Goal: Task Accomplishment & Management: Manage account settings

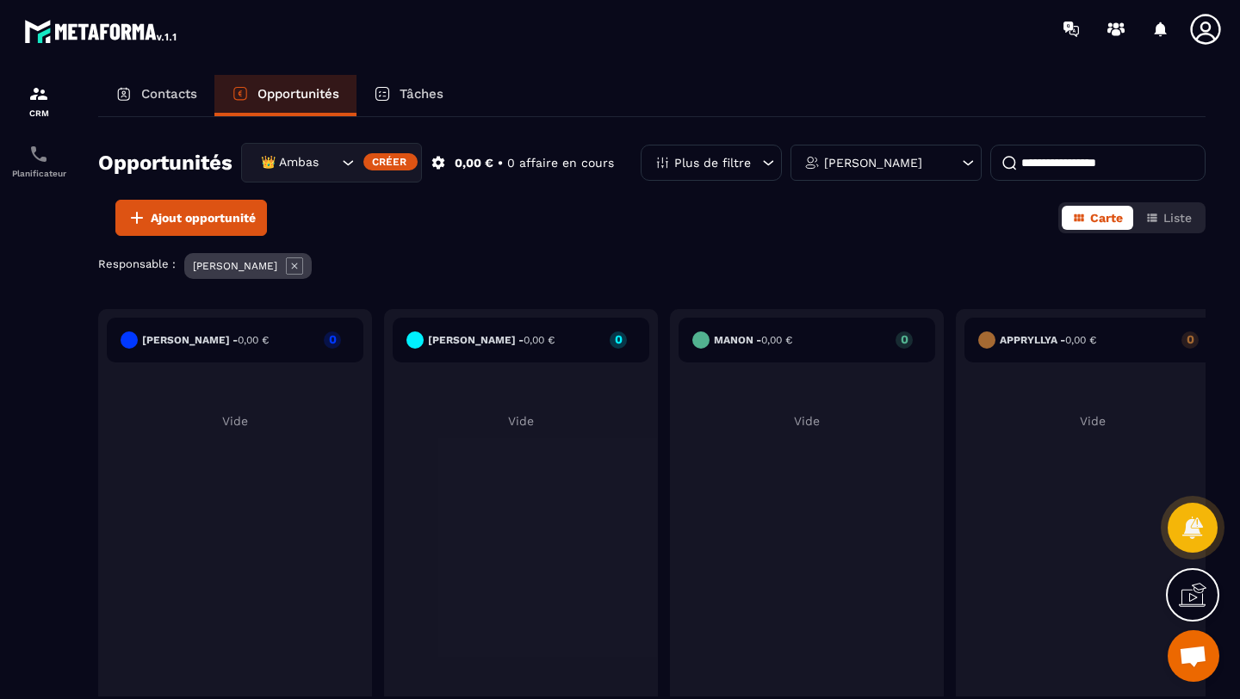
click at [343, 167] on icon "Search for option" at bounding box center [347, 162] width 17 height 17
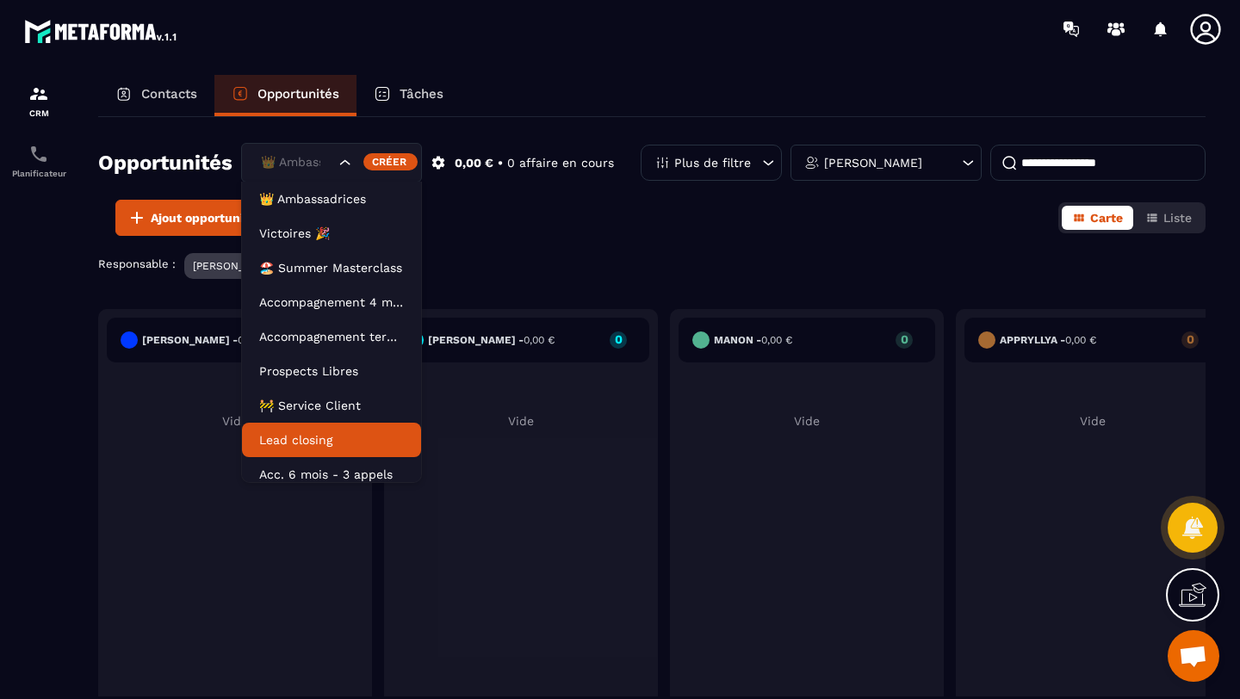
click at [307, 431] on p "Lead closing" at bounding box center [331, 439] width 145 height 17
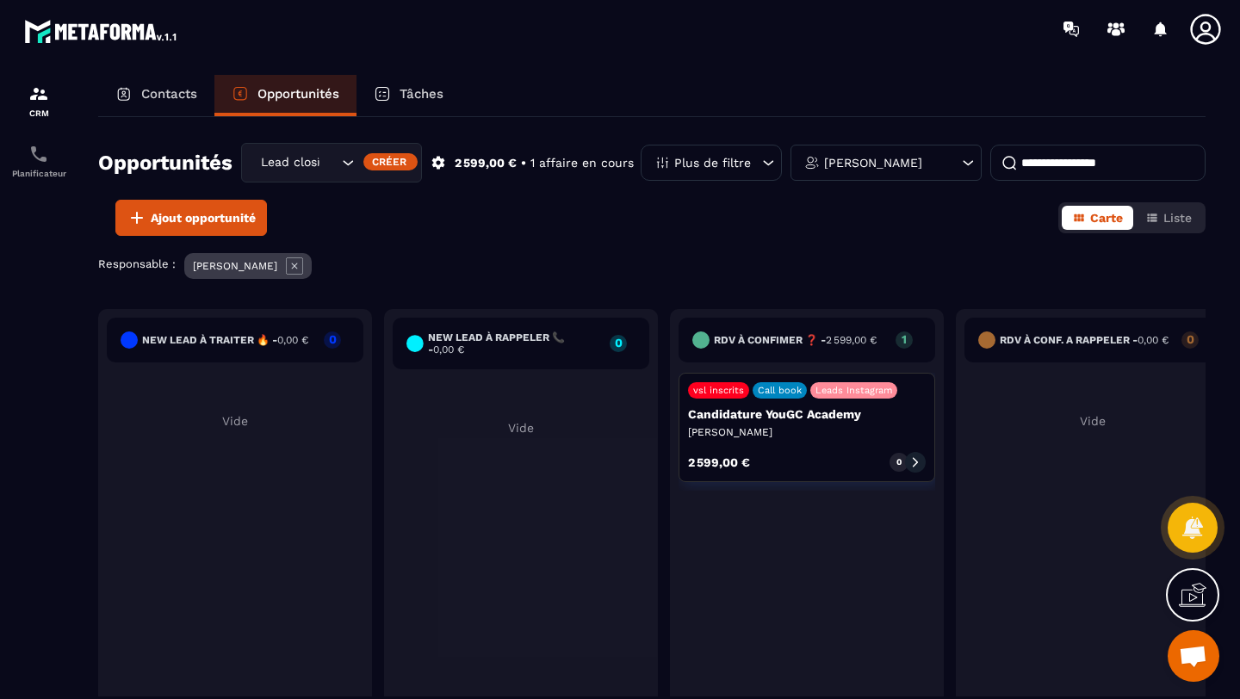
click at [959, 162] on icon at bounding box center [967, 162] width 17 height 17
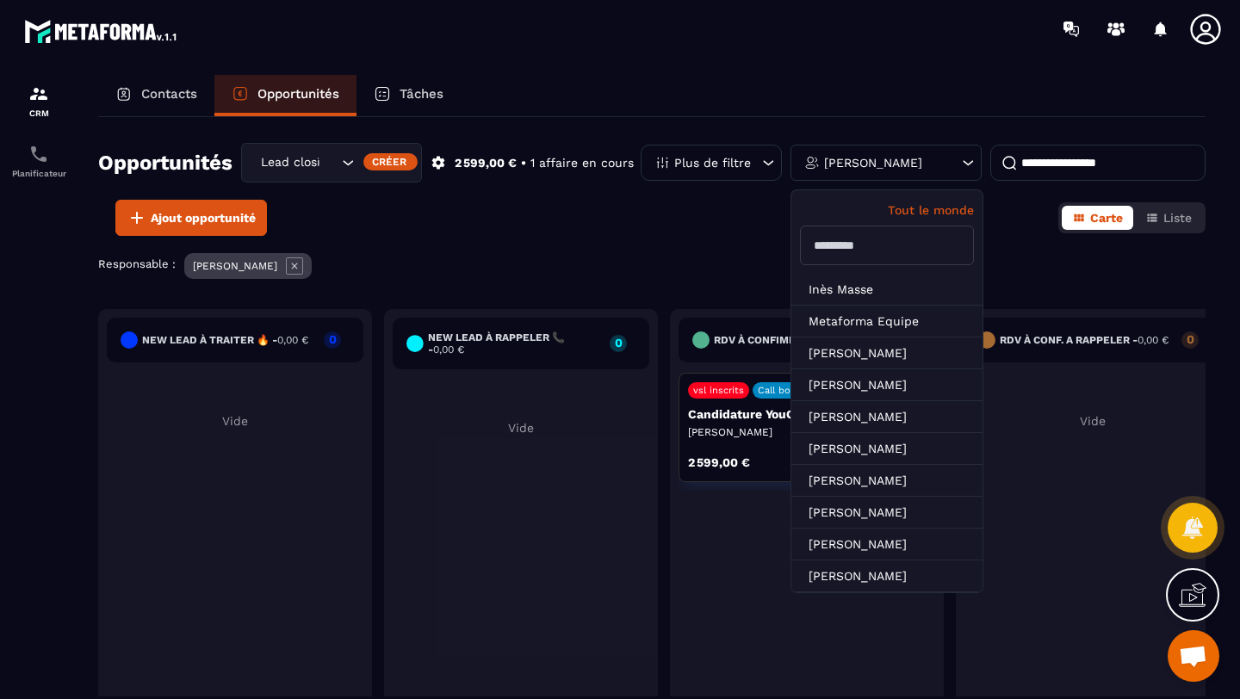
click at [926, 222] on div "Tout le monde" at bounding box center [886, 232] width 191 height 84
click at [920, 214] on p "Tout le monde" at bounding box center [887, 210] width 174 height 14
click at [669, 236] on div "Opportunités Lead closing Créer 2 599,00 € • 1 affaire en cours Plus de filtre …" at bounding box center [651, 406] width 1107 height 579
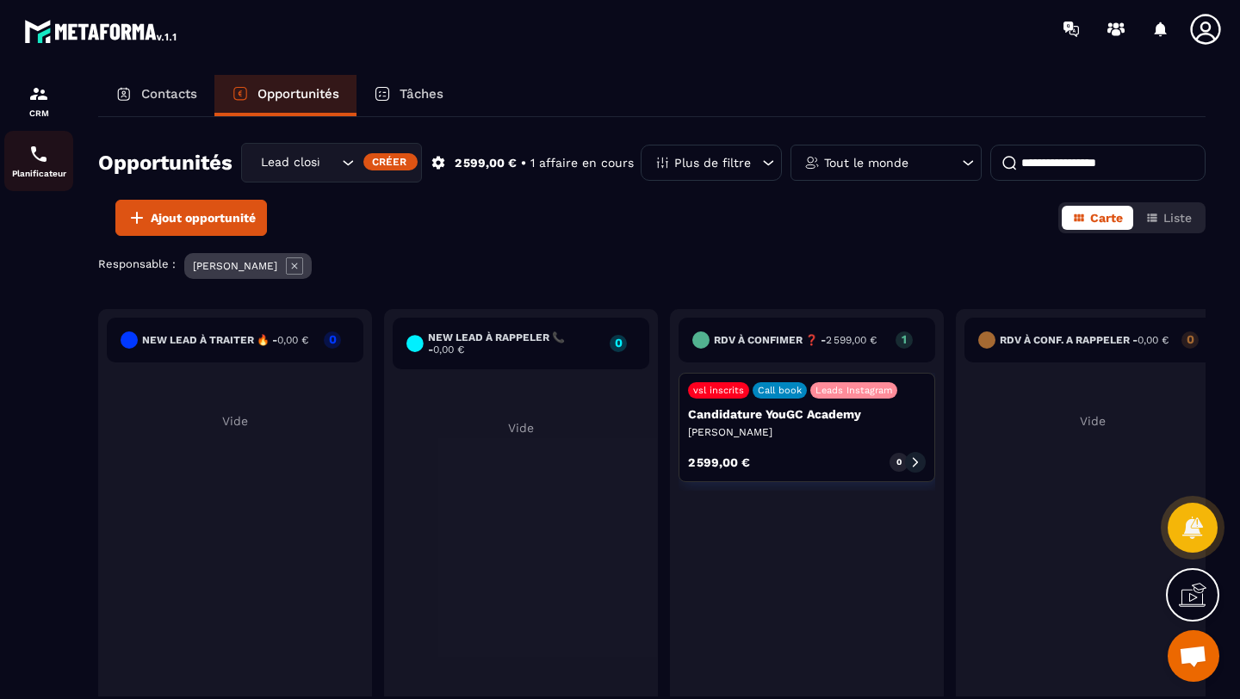
click at [43, 162] on img at bounding box center [38, 154] width 21 height 21
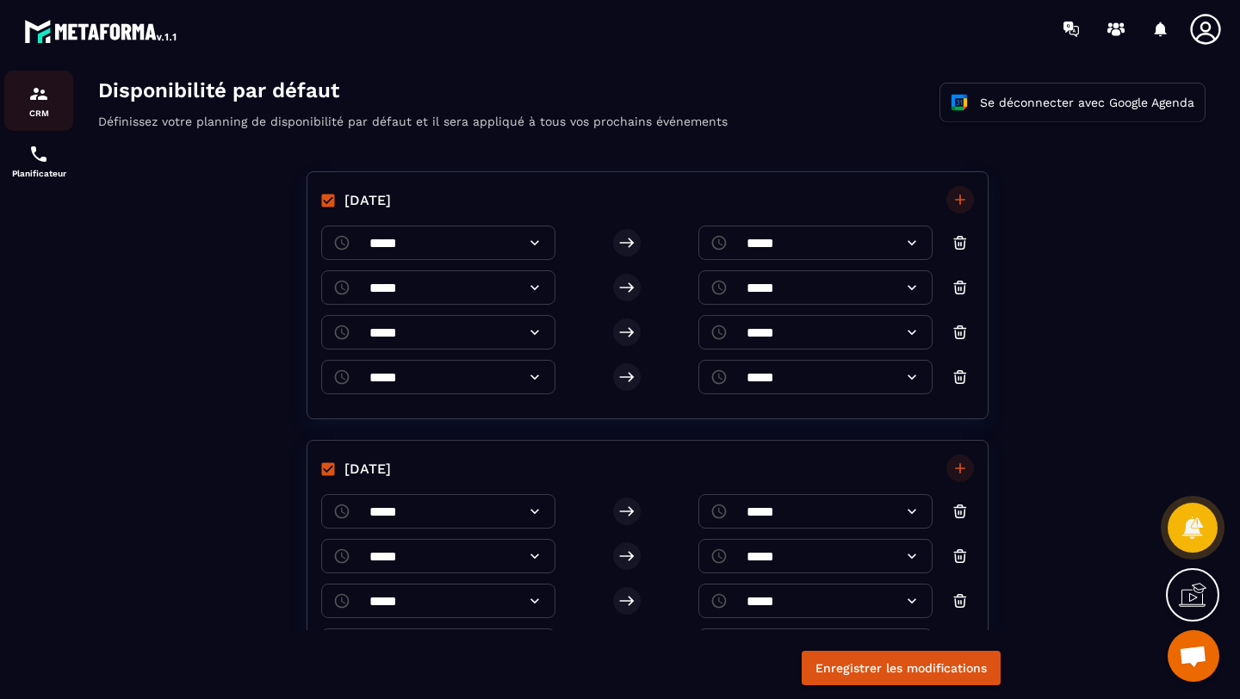
click at [40, 93] on img at bounding box center [38, 94] width 21 height 21
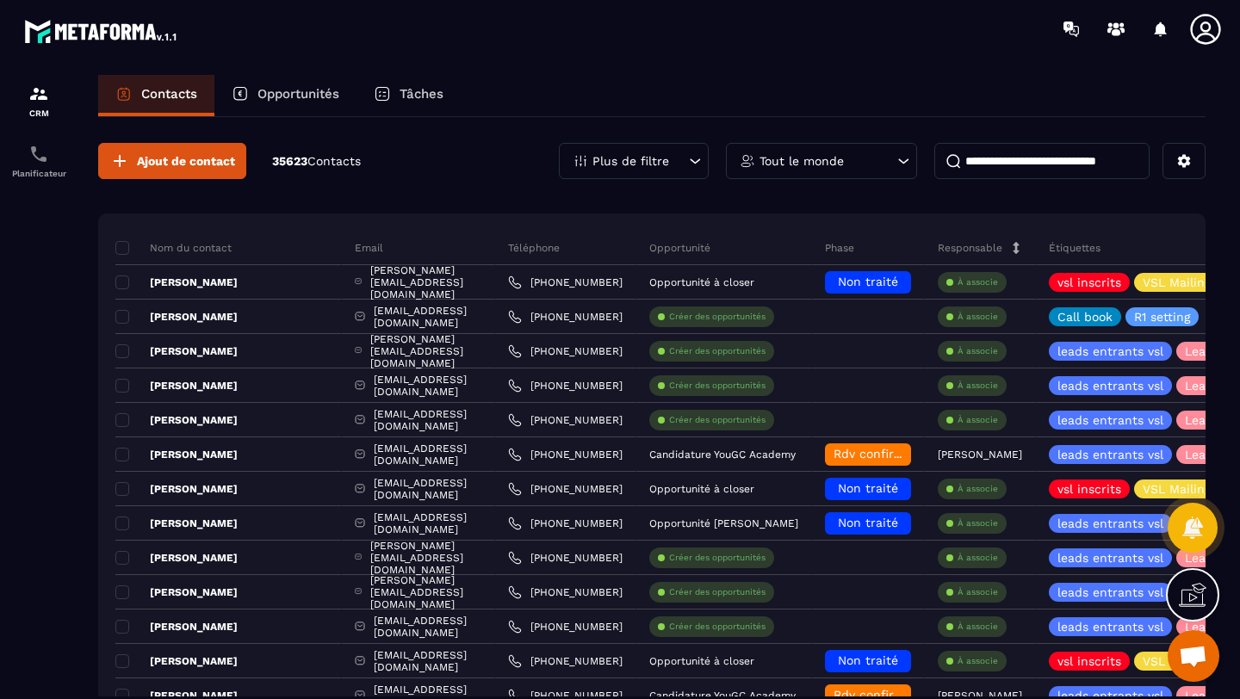
click at [1056, 161] on input at bounding box center [1041, 161] width 215 height 36
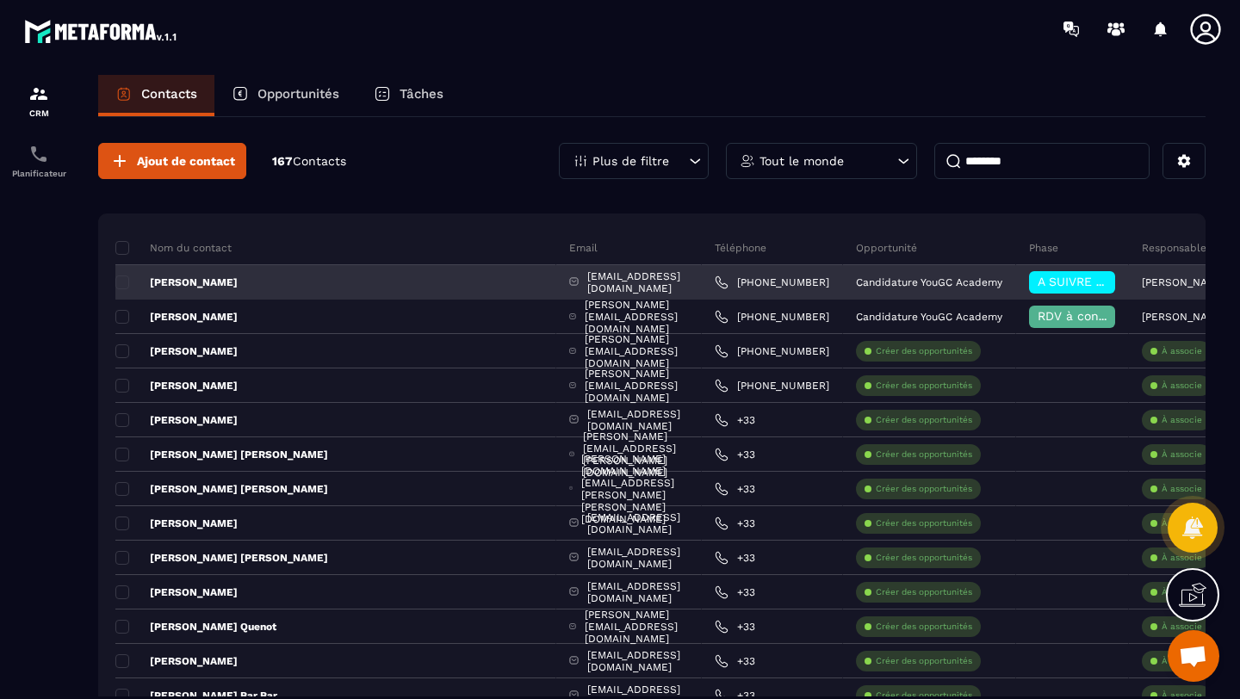
type input "*******"
click at [1142, 284] on p "[PERSON_NAME]" at bounding box center [1184, 282] width 84 height 12
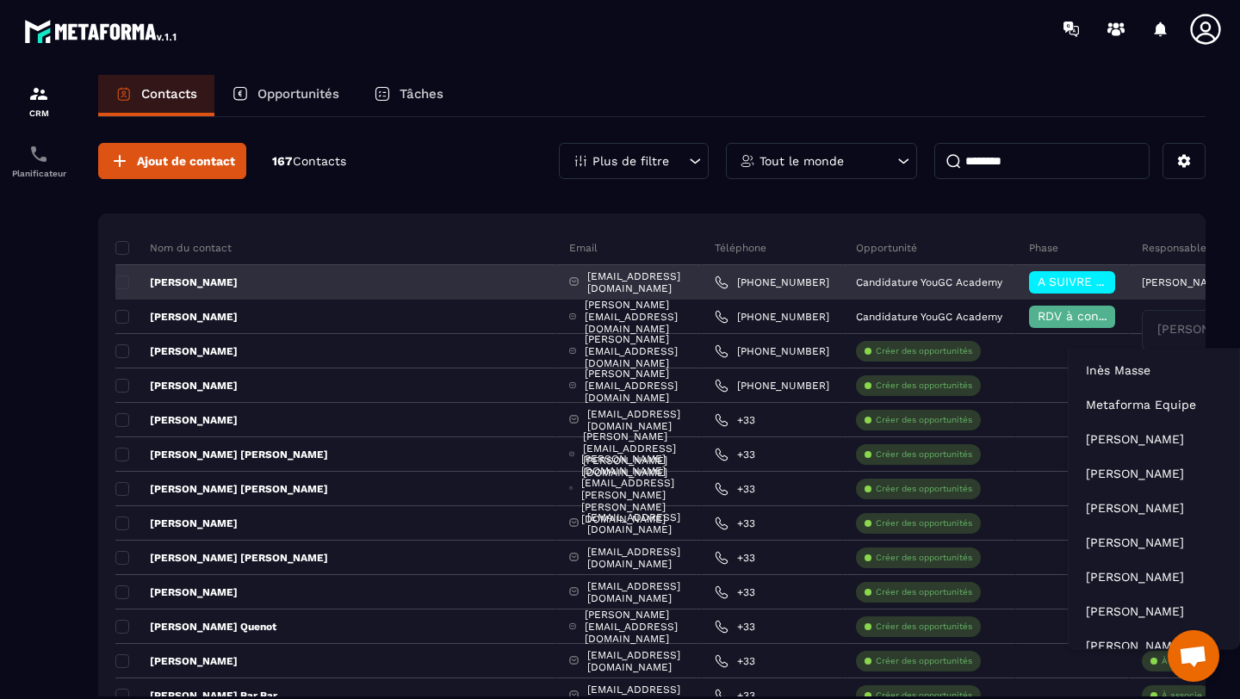
click at [1142, 284] on p "[PERSON_NAME]" at bounding box center [1184, 282] width 84 height 12
click at [1153, 325] on input "Search for option" at bounding box center [1219, 329] width 133 height 19
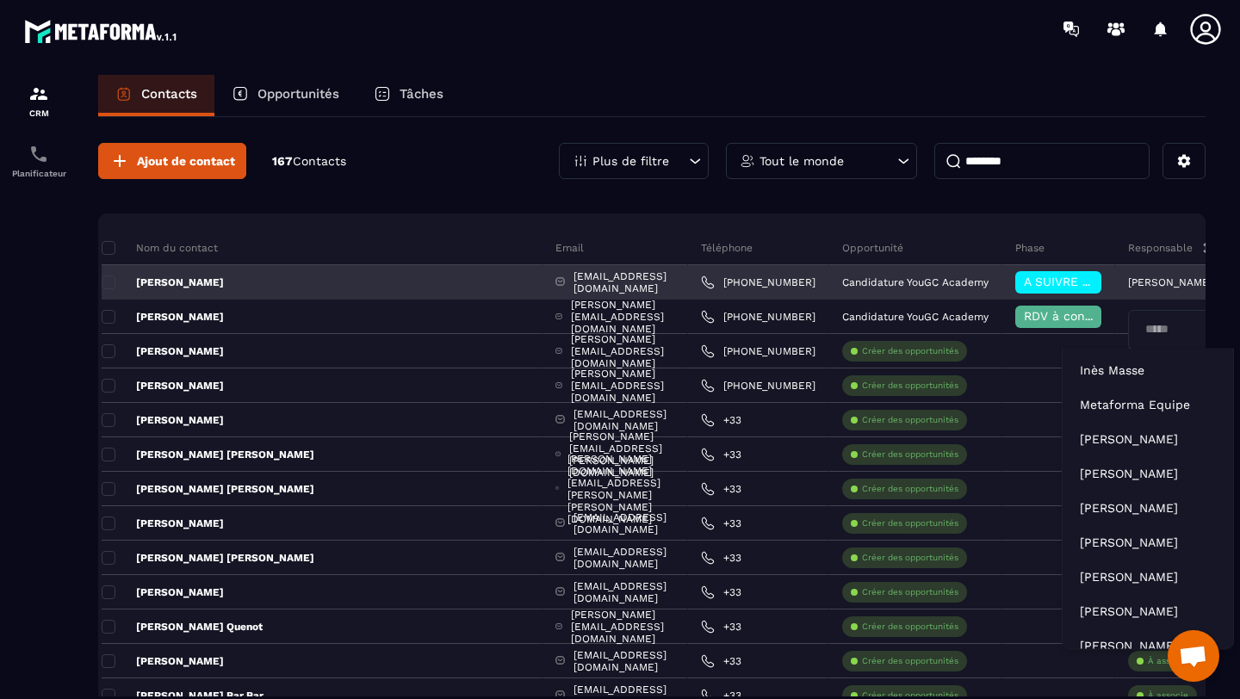
type input "******"
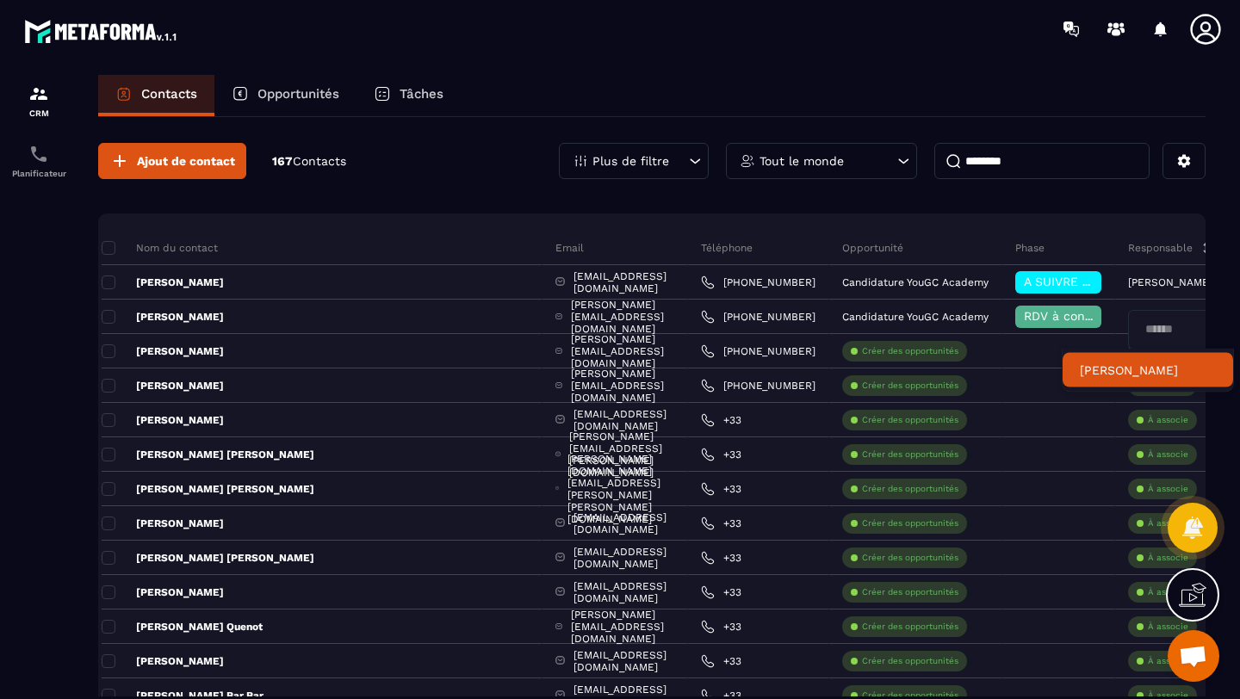
click at [1103, 364] on p "[PERSON_NAME]" at bounding box center [1148, 370] width 136 height 17
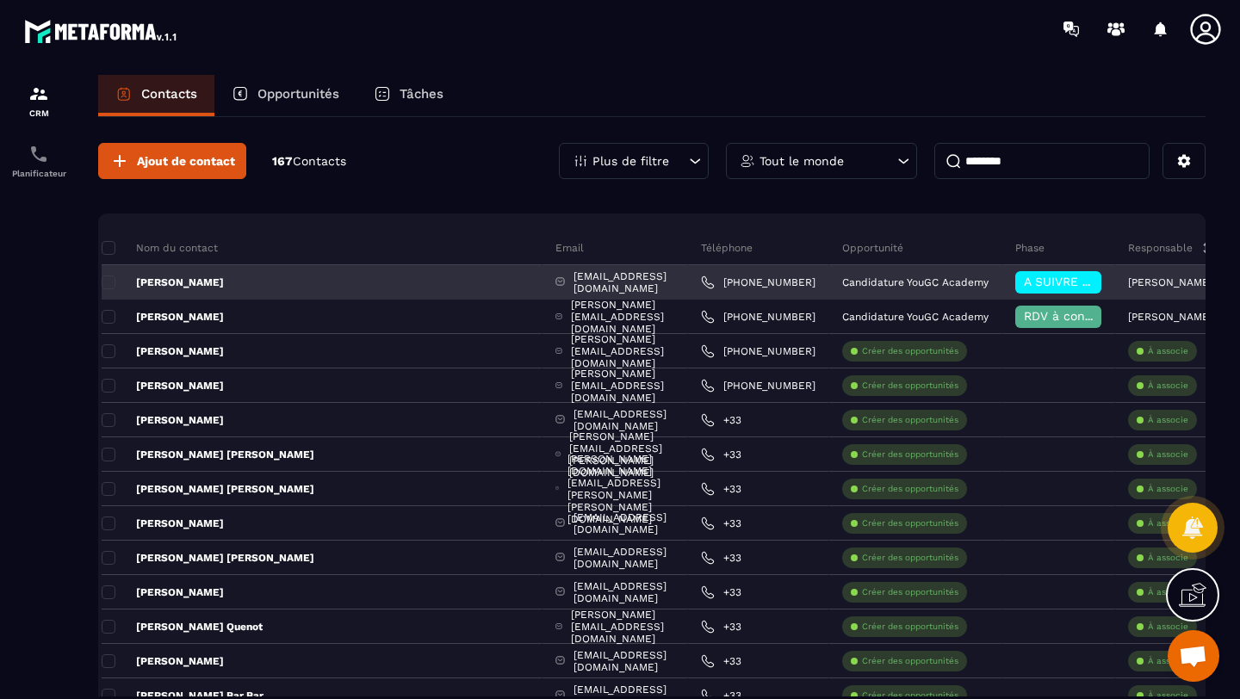
click at [1024, 288] on span "A SUIVRE ⏳" at bounding box center [1060, 282] width 73 height 14
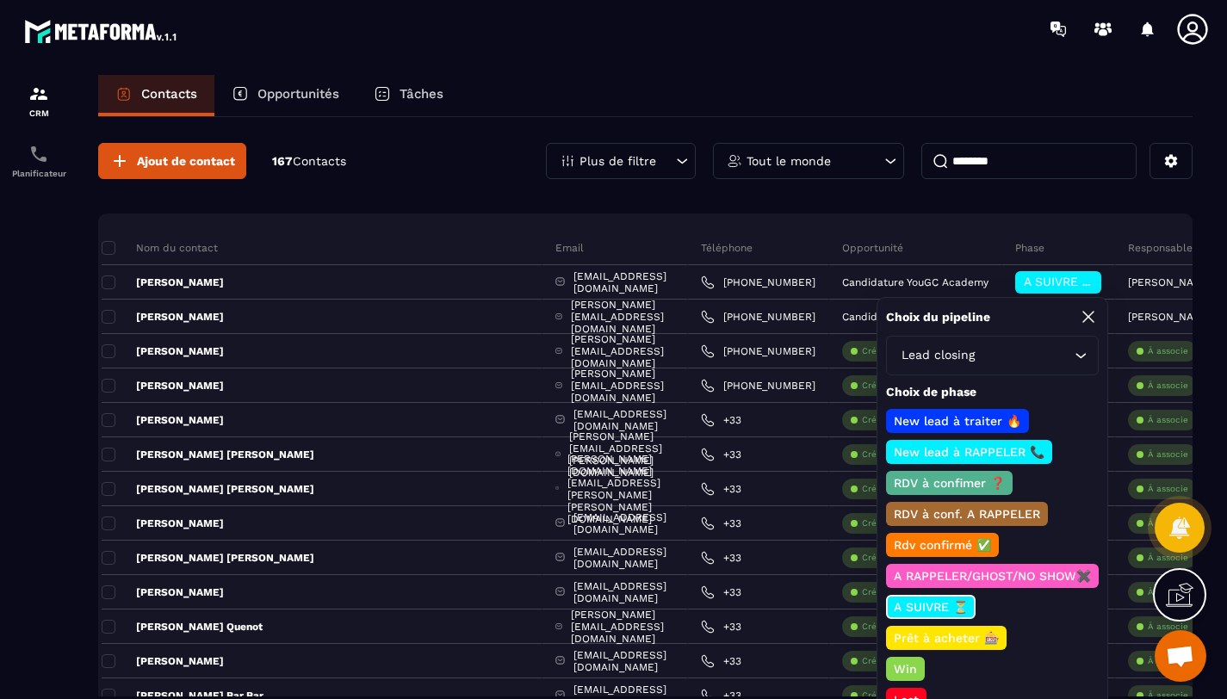
click at [957, 542] on p "Rdv confirmé ✅" at bounding box center [942, 544] width 102 height 17
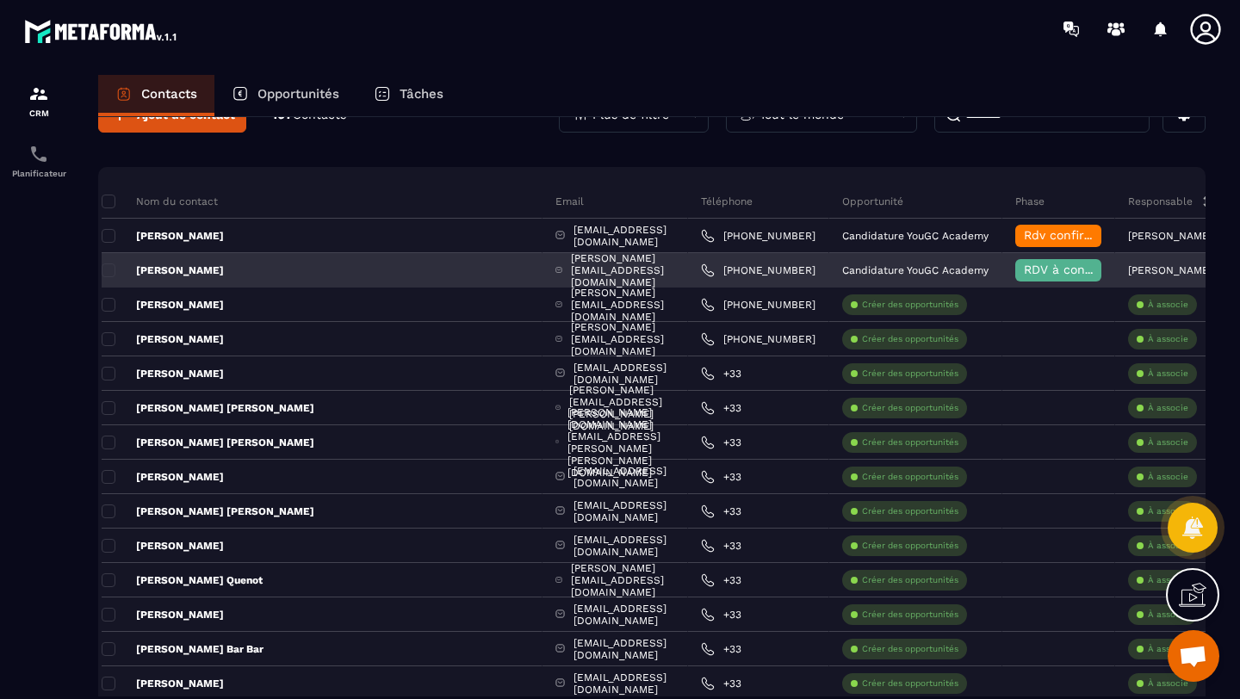
scroll to position [0, 0]
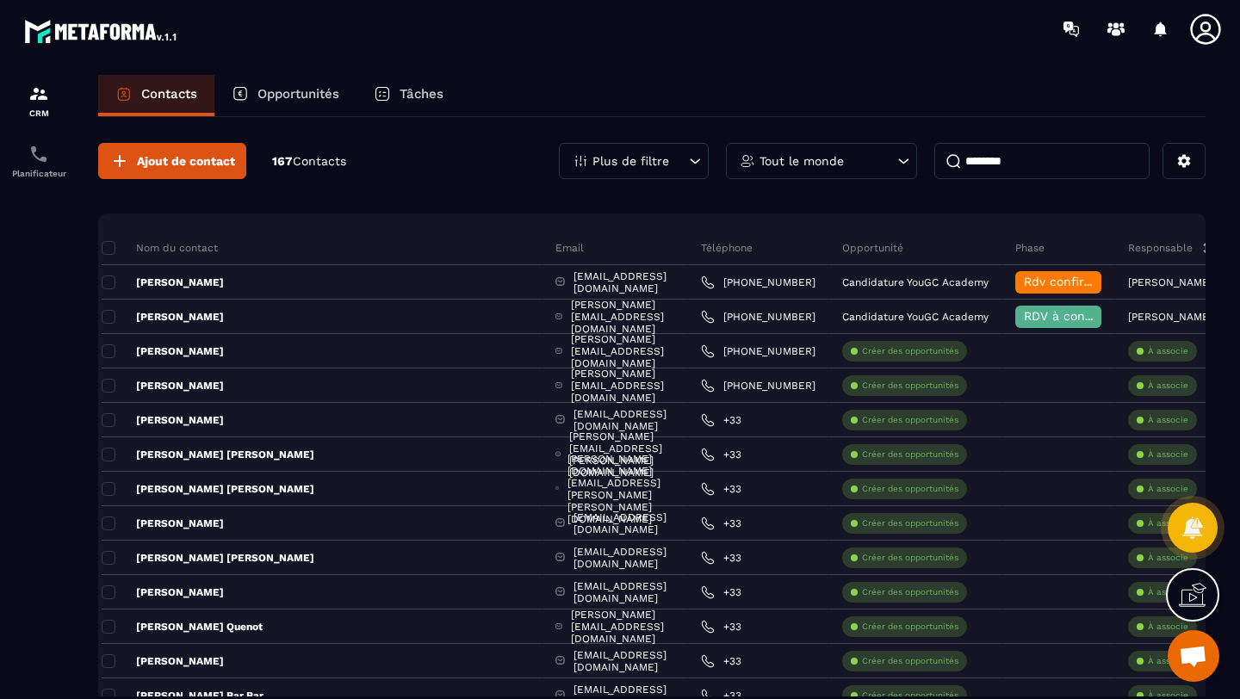
drag, startPoint x: 1026, startPoint y: 156, endPoint x: 926, endPoint y: 155, distance: 99.9
click at [926, 155] on div "Plus de filtre Tout le monde *******" at bounding box center [882, 161] width 647 height 36
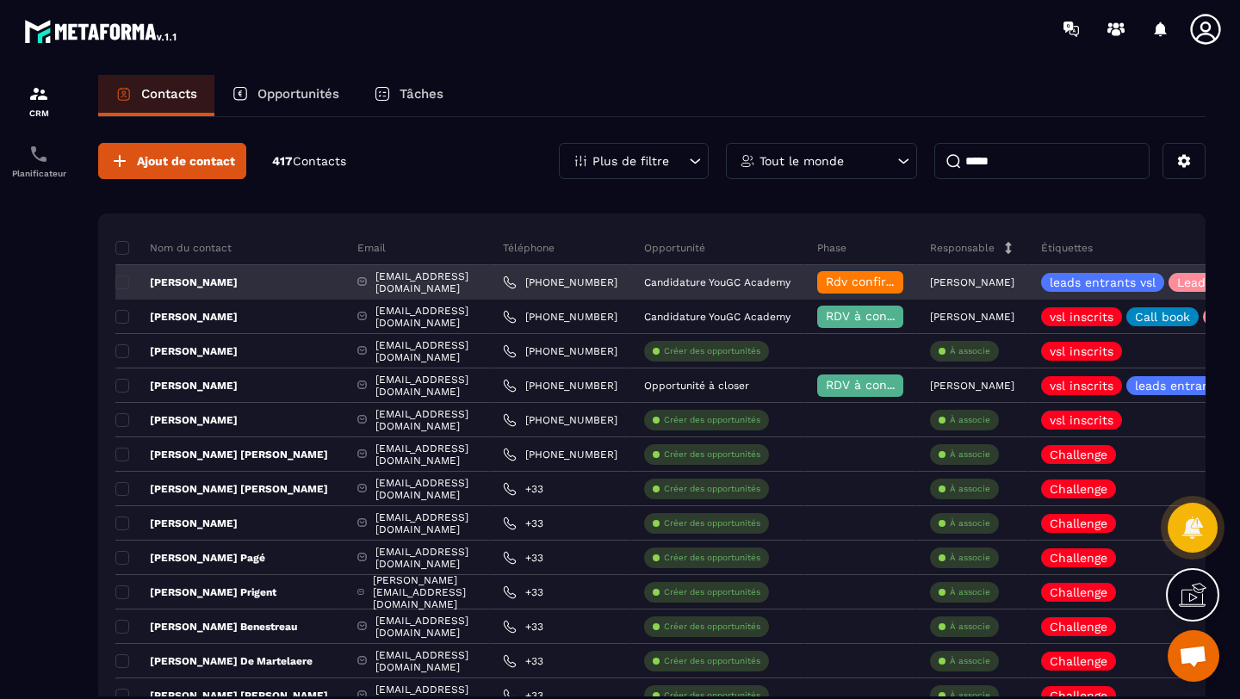
click at [1014, 284] on p "[PERSON_NAME]" at bounding box center [972, 282] width 84 height 12
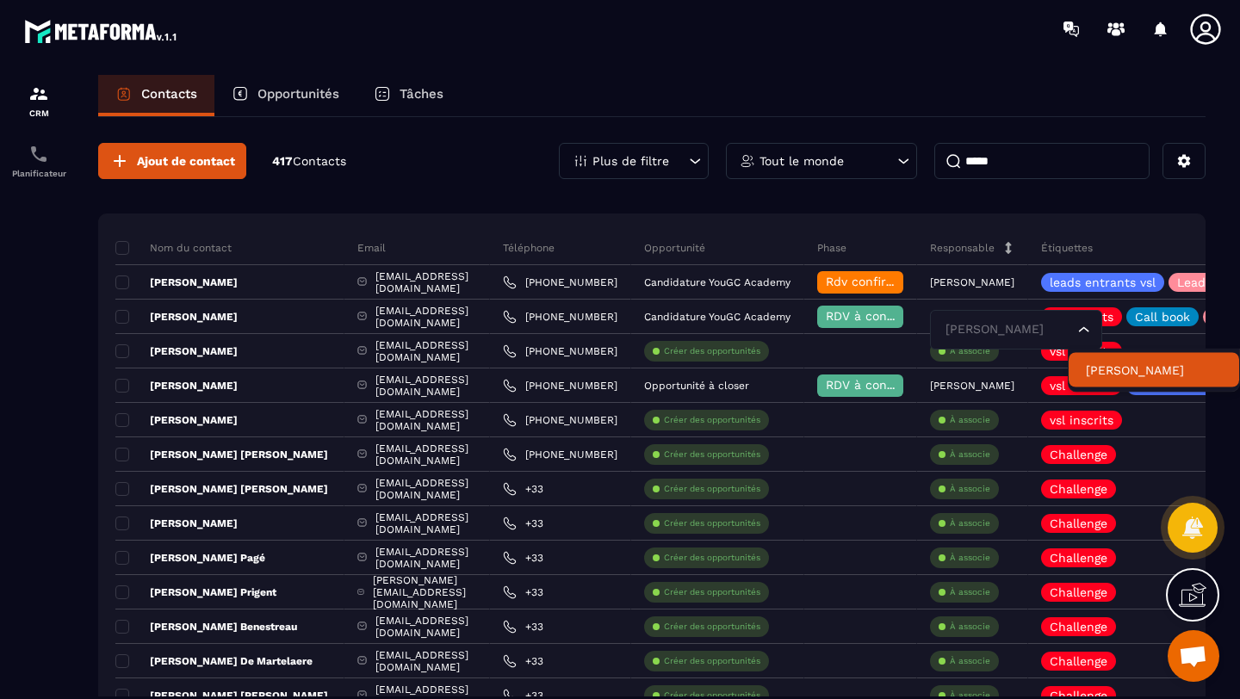
click at [1132, 376] on p "[PERSON_NAME]" at bounding box center [1154, 370] width 136 height 17
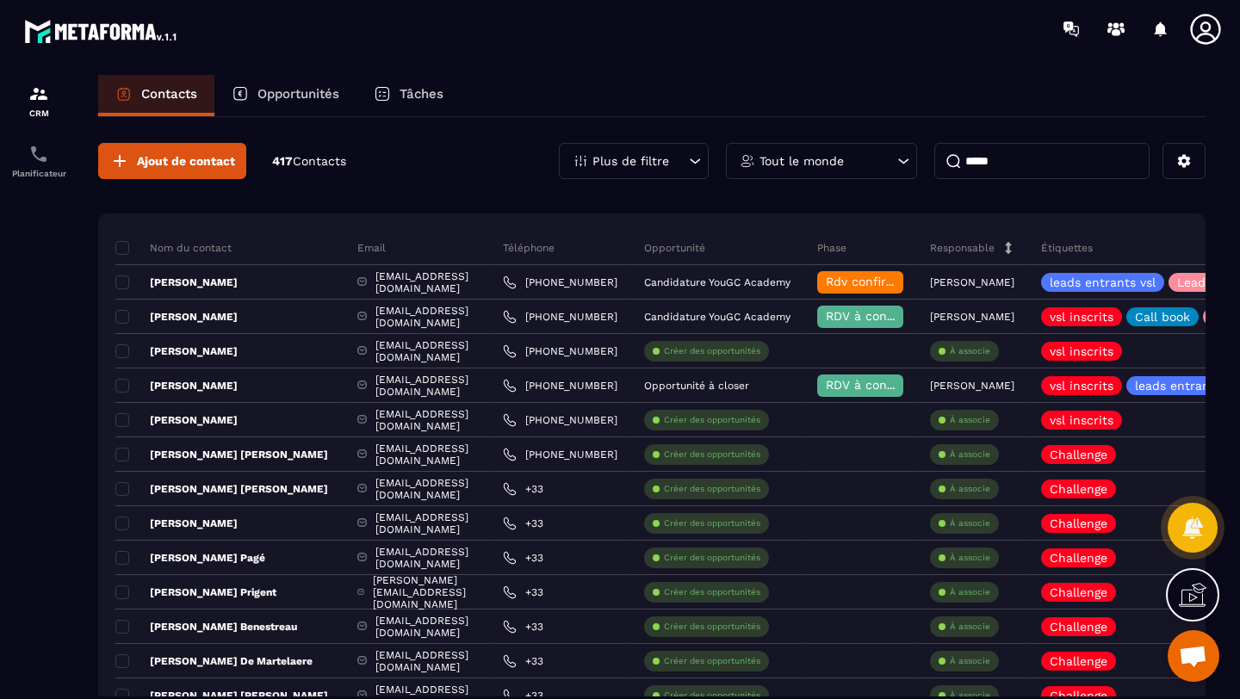
drag, startPoint x: 1008, startPoint y: 162, endPoint x: 790, endPoint y: 153, distance: 218.9
click at [790, 152] on div "Plus de filtre Tout le monde *****" at bounding box center [882, 161] width 647 height 36
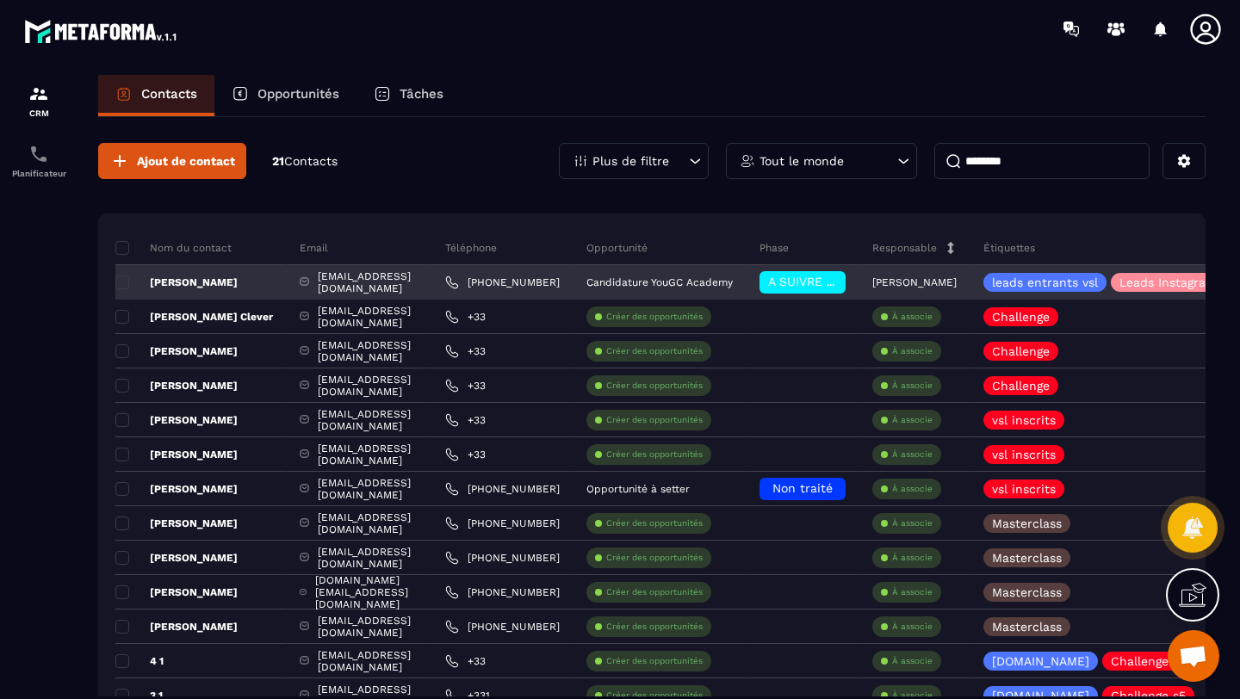
type input "********"
click at [836, 276] on span "A SUIVRE ⏳" at bounding box center [804, 282] width 73 height 14
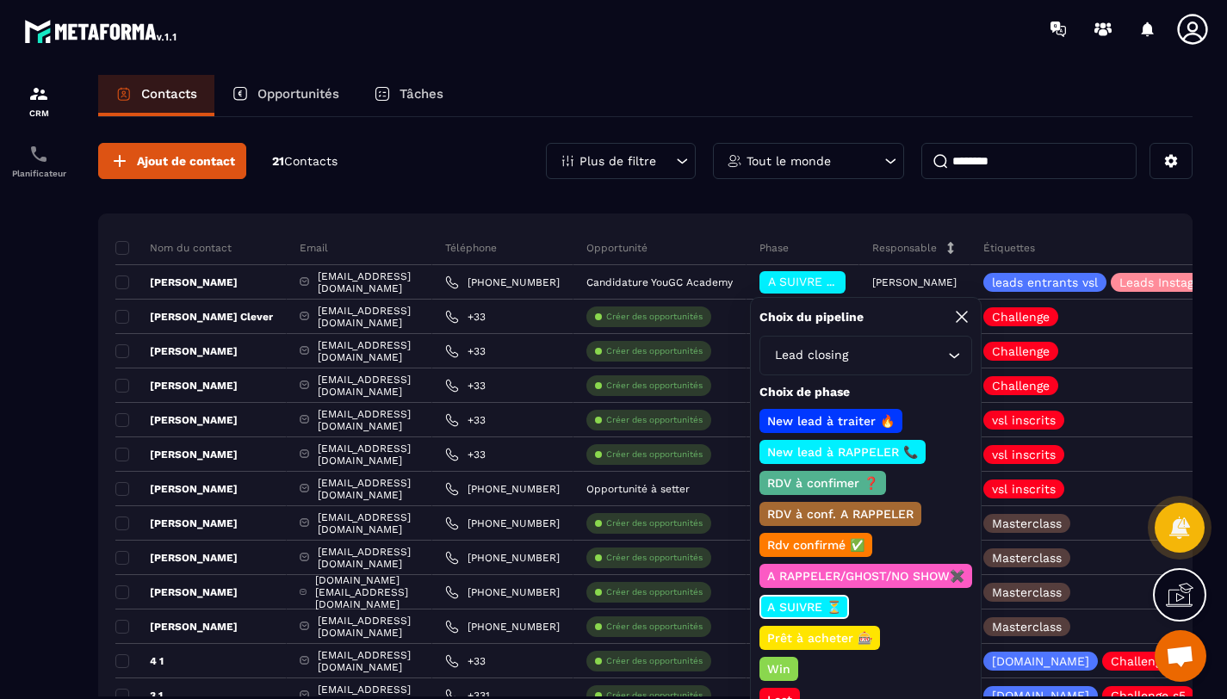
click at [821, 540] on p "Rdv confirmé ✅" at bounding box center [816, 544] width 102 height 17
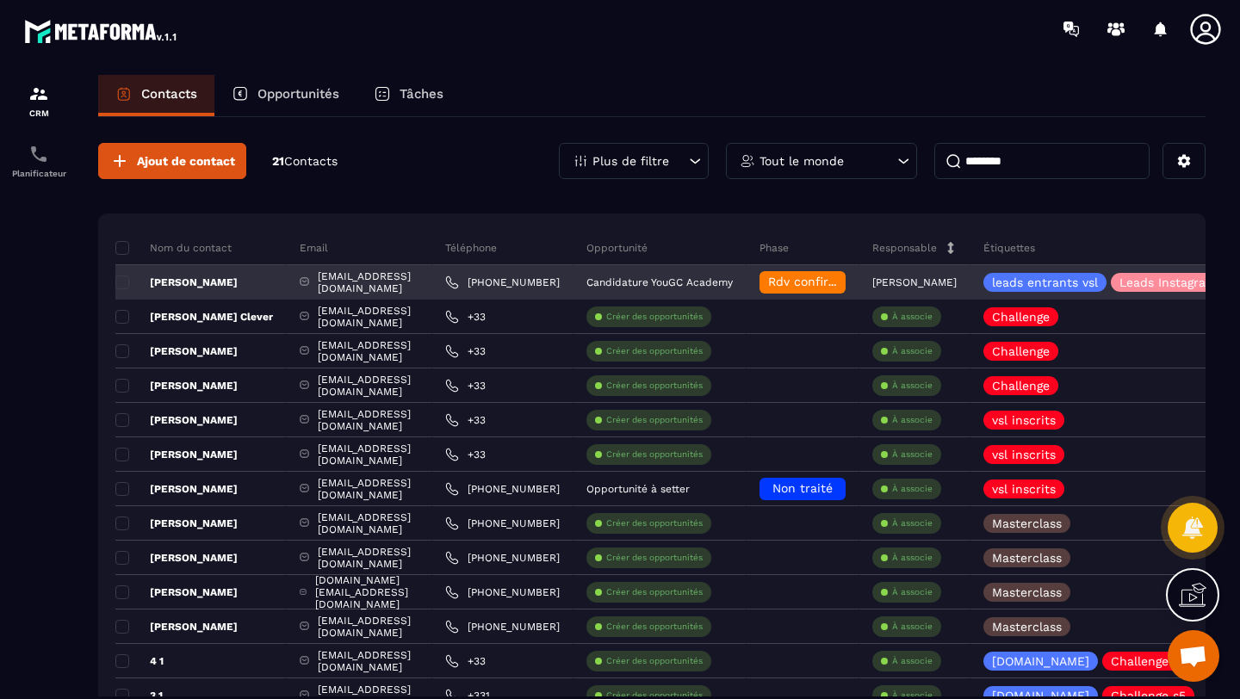
click at [957, 288] on p "[PERSON_NAME]" at bounding box center [914, 282] width 84 height 12
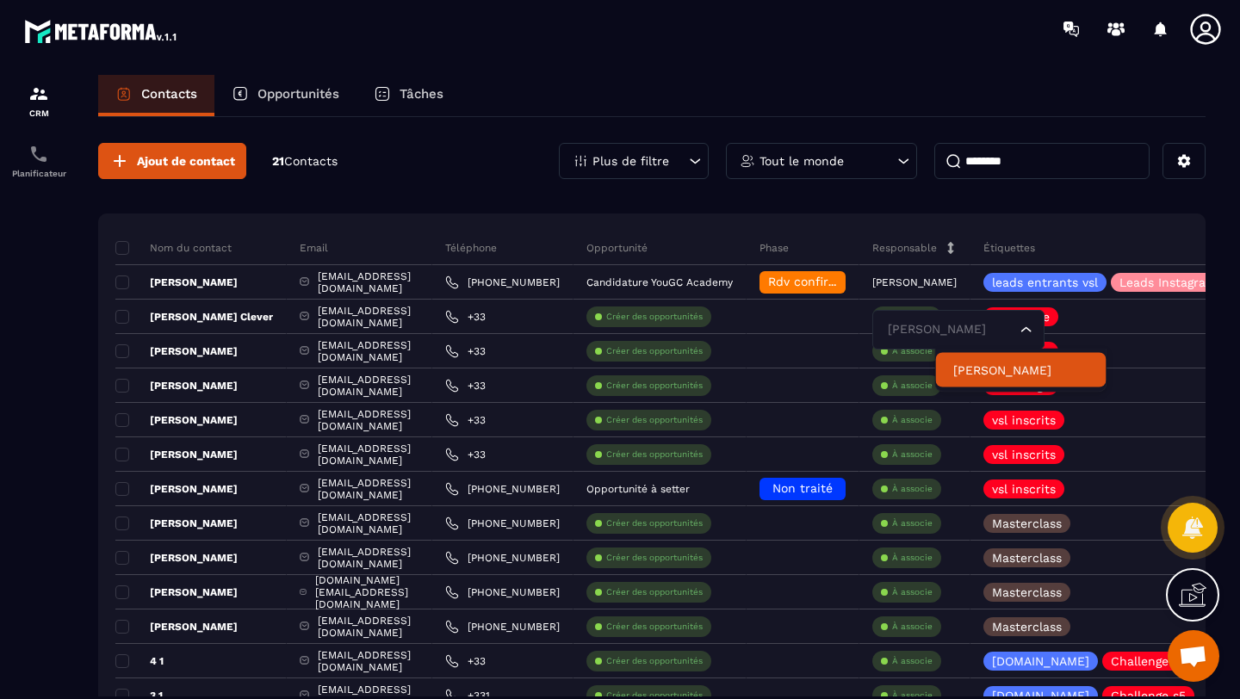
click at [992, 370] on p "[PERSON_NAME]" at bounding box center [1021, 370] width 136 height 17
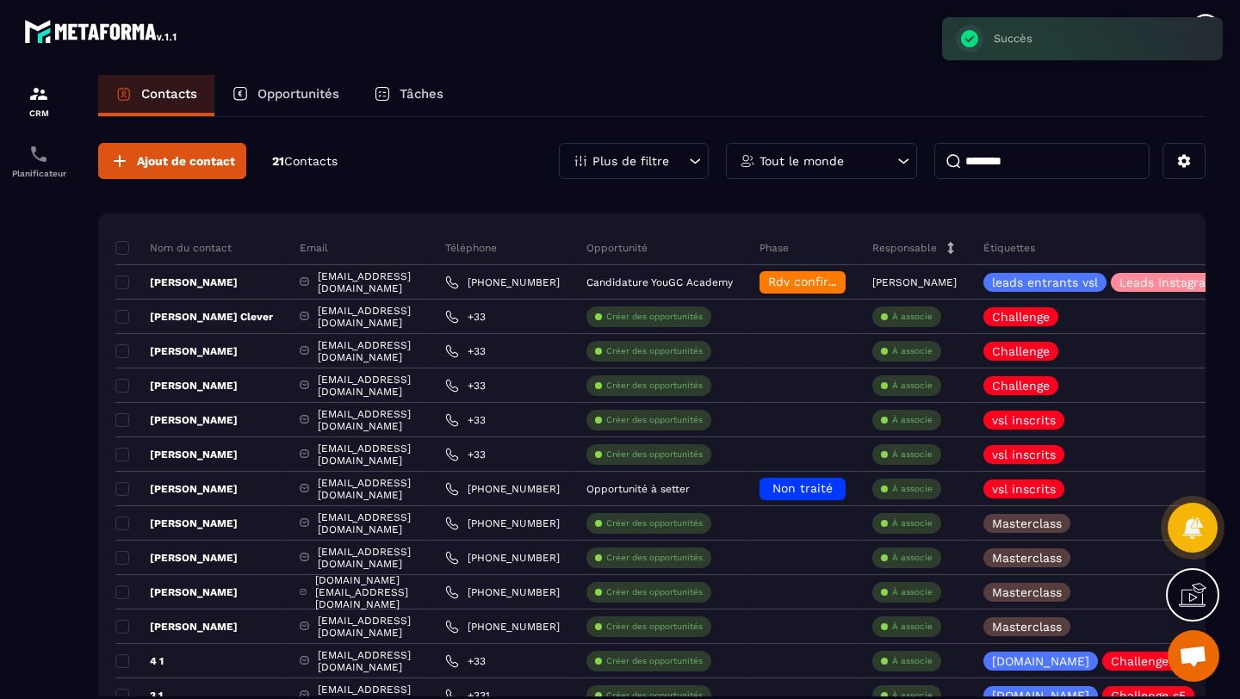
click at [282, 91] on p "Opportunités" at bounding box center [298, 93] width 82 height 15
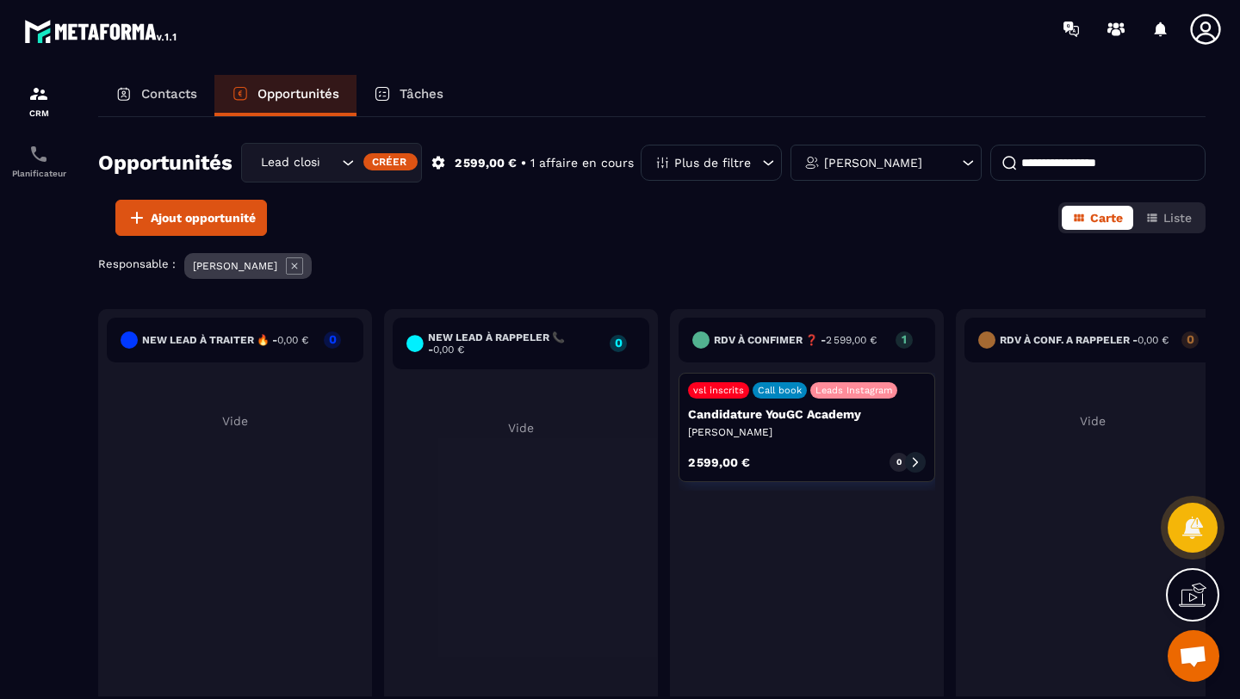
click at [154, 102] on div "Contacts" at bounding box center [156, 95] width 116 height 41
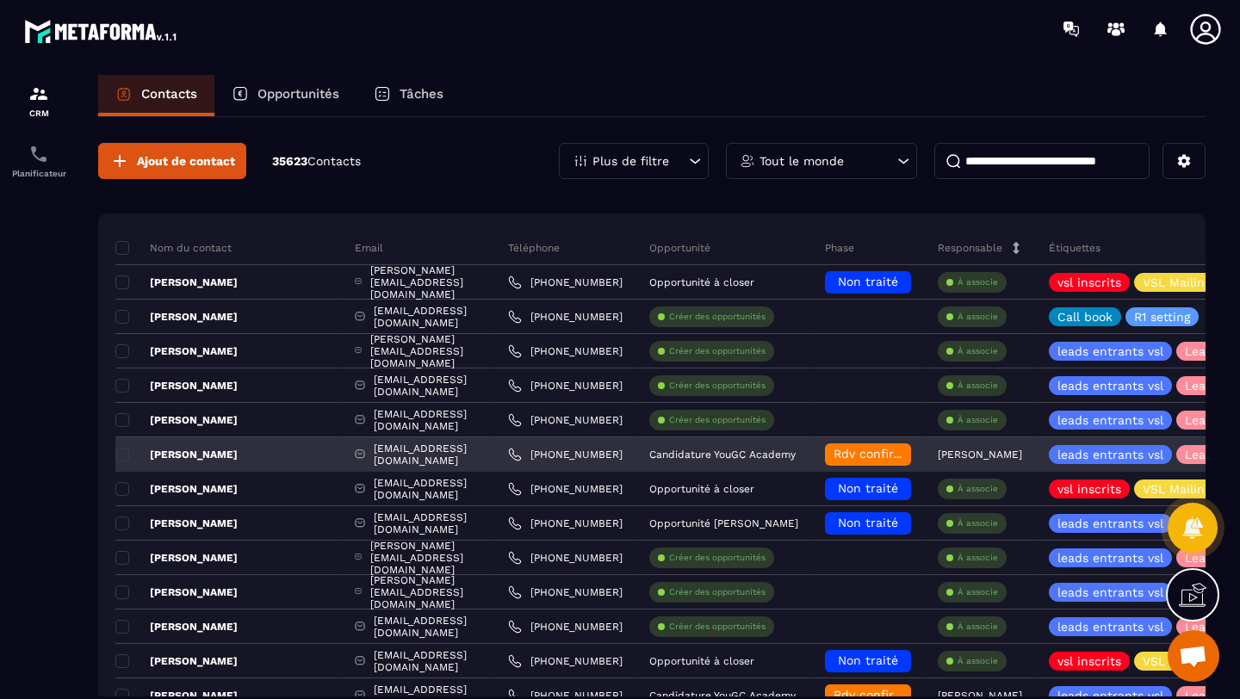
click at [200, 455] on p "[PERSON_NAME]" at bounding box center [176, 455] width 122 height 14
